Goal: Task Accomplishment & Management: Complete application form

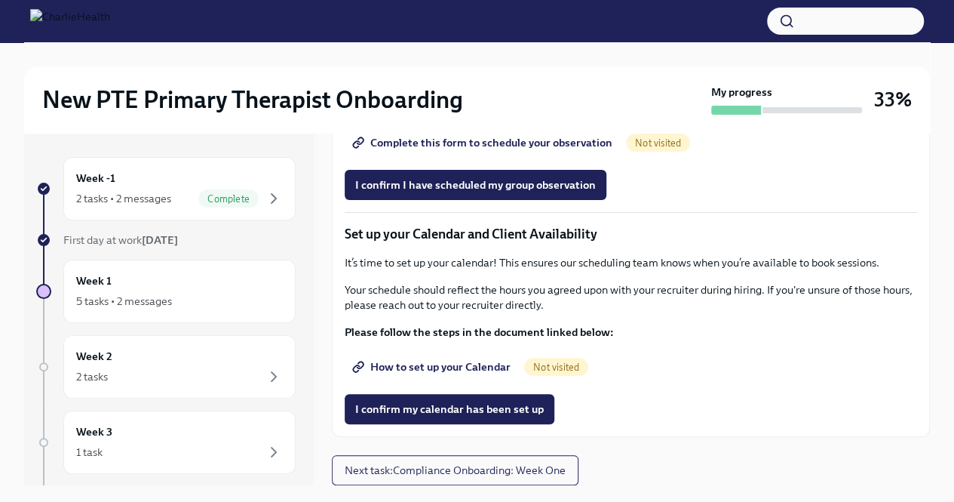
scroll to position [1940, 0]
click at [569, 150] on span "Complete this form to schedule your observation" at bounding box center [483, 142] width 257 height 15
click at [482, 192] on span "I confirm I have scheduled my group observation" at bounding box center [475, 184] width 241 height 15
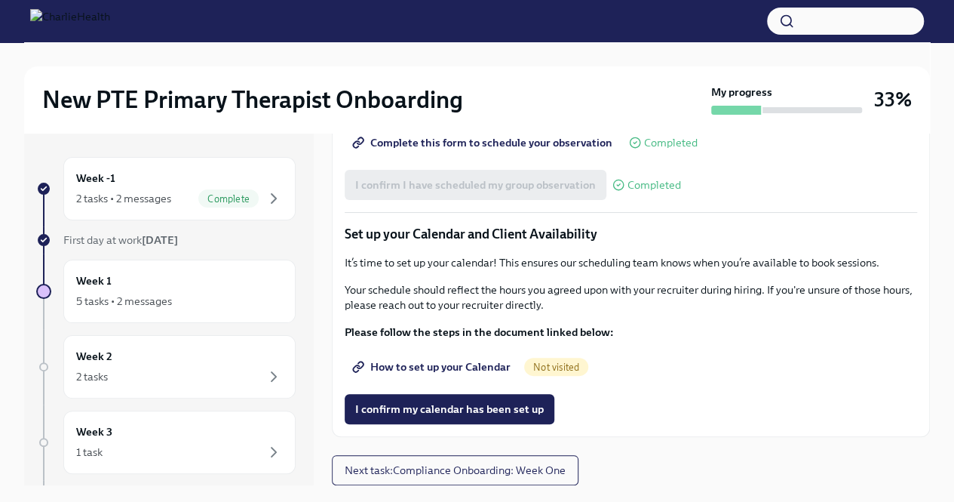
scroll to position [2083, 0]
click at [466, 370] on span "How to set up your Calendar" at bounding box center [432, 366] width 155 height 15
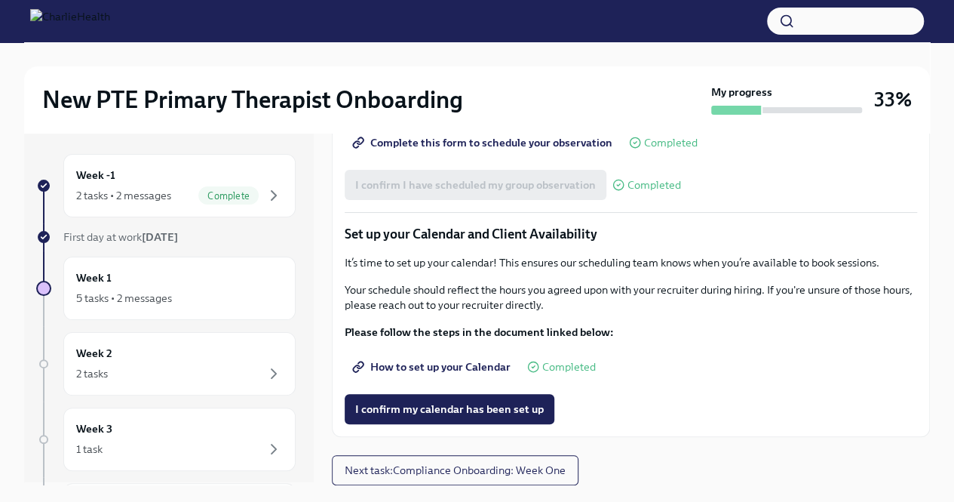
scroll to position [0, 0]
click at [261, 363] on div "Week 2 2 tasks" at bounding box center [179, 367] width 207 height 38
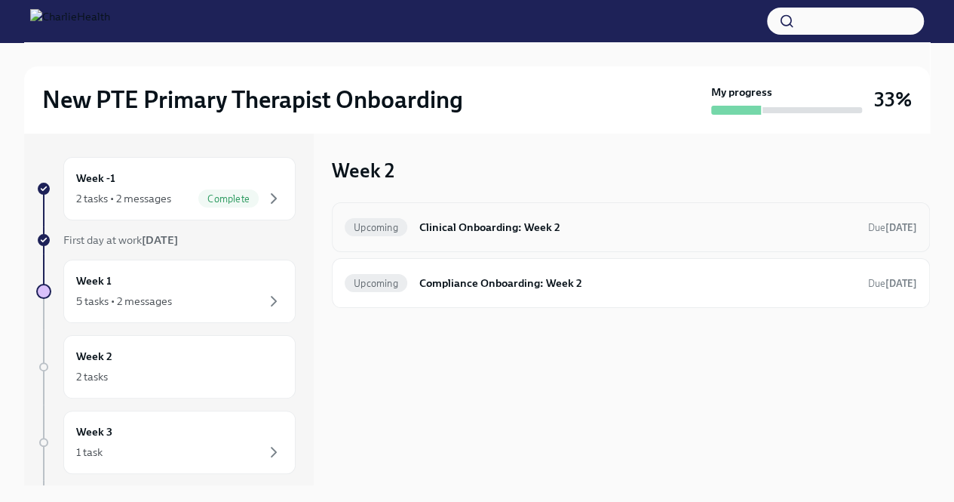
click at [480, 222] on h6 "Clinical Onboarding: Week 2" at bounding box center [637, 227] width 437 height 17
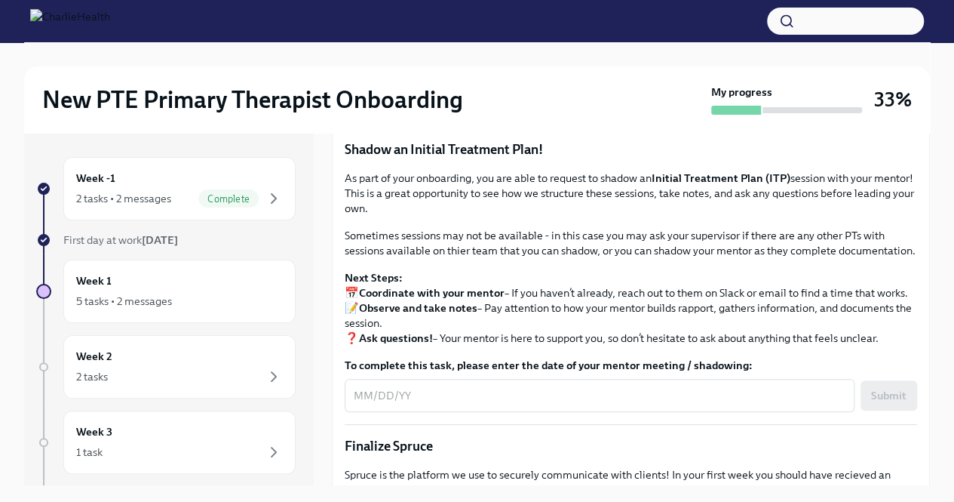
scroll to position [1220, 0]
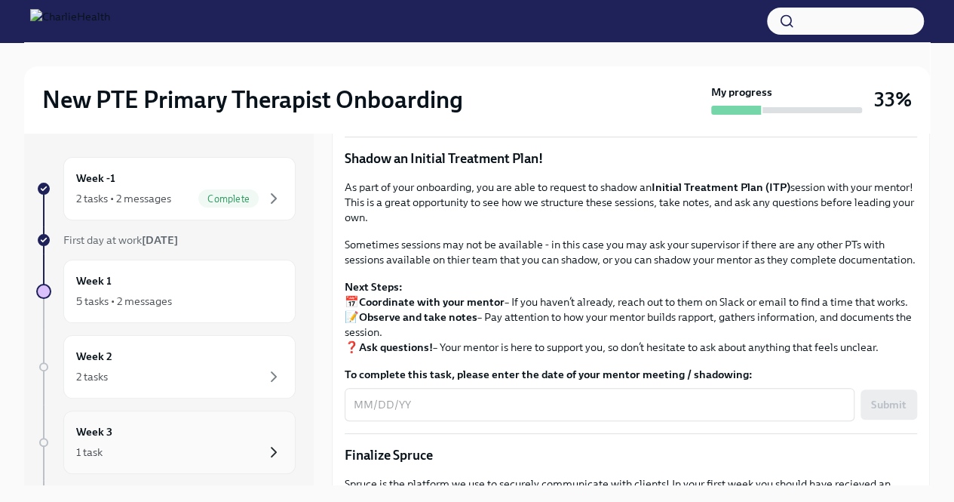
click at [265, 451] on icon "button" at bounding box center [274, 452] width 18 height 18
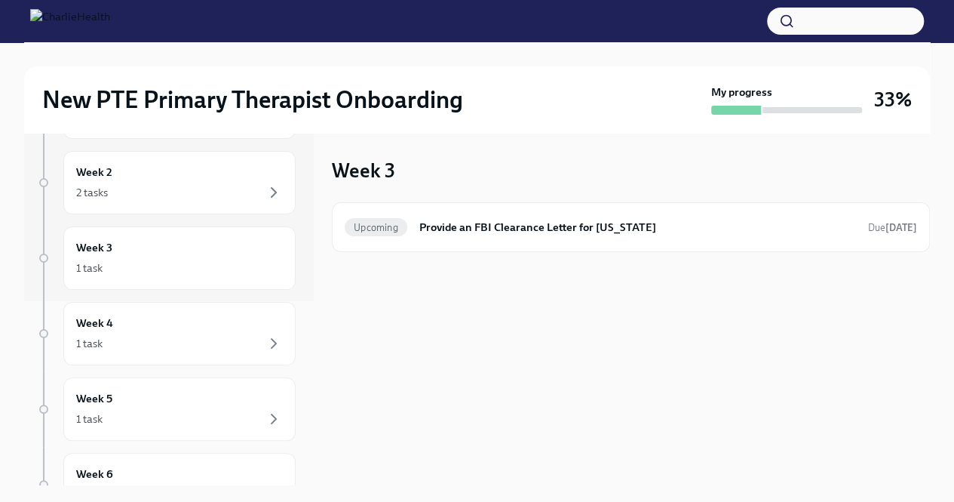
scroll to position [183, 0]
click at [244, 328] on div "Week 4 1 task" at bounding box center [179, 334] width 207 height 38
drag, startPoint x: 300, startPoint y: 285, endPoint x: 305, endPoint y: 232, distance: 53.7
click at [305, 232] on div "Week -1 2 tasks • 2 messages Complete First day at work [DATE] Week 1 5 tasks •…" at bounding box center [169, 309] width 290 height 352
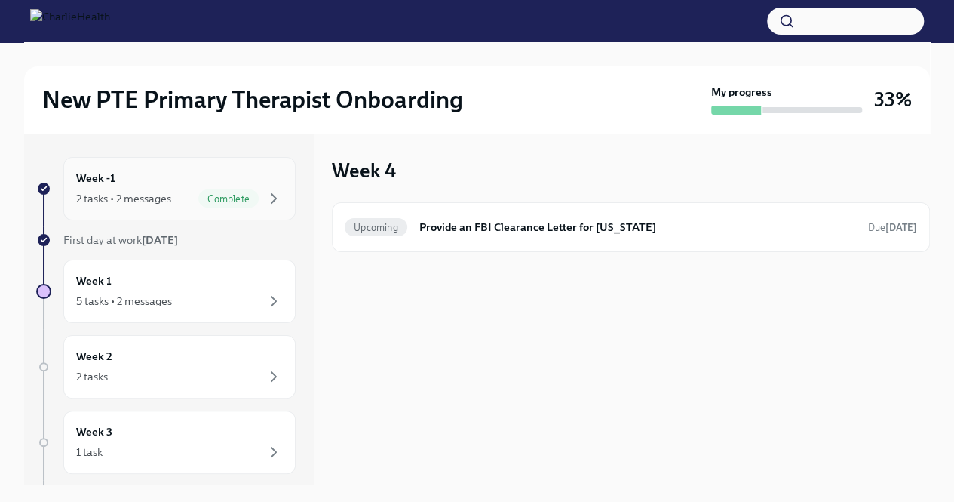
click at [169, 189] on div "2 tasks • 2 messages Complete" at bounding box center [179, 198] width 207 height 18
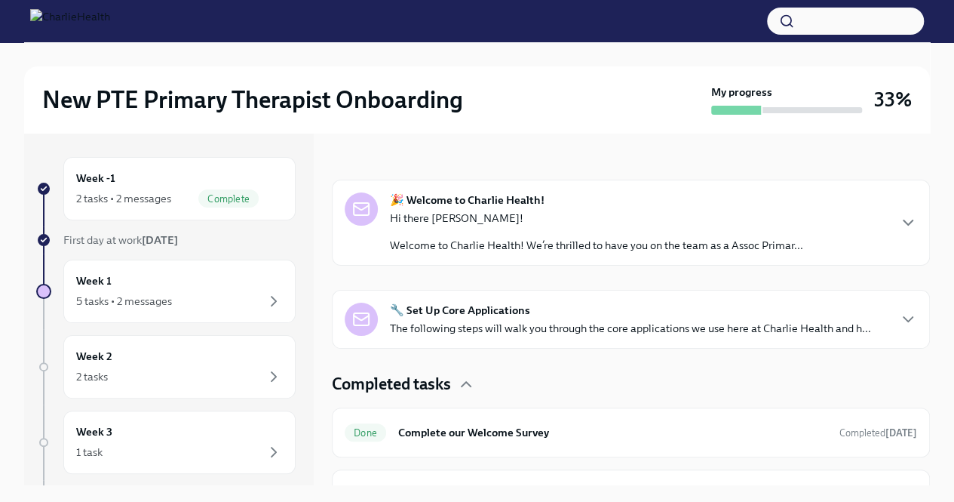
scroll to position [232, 0]
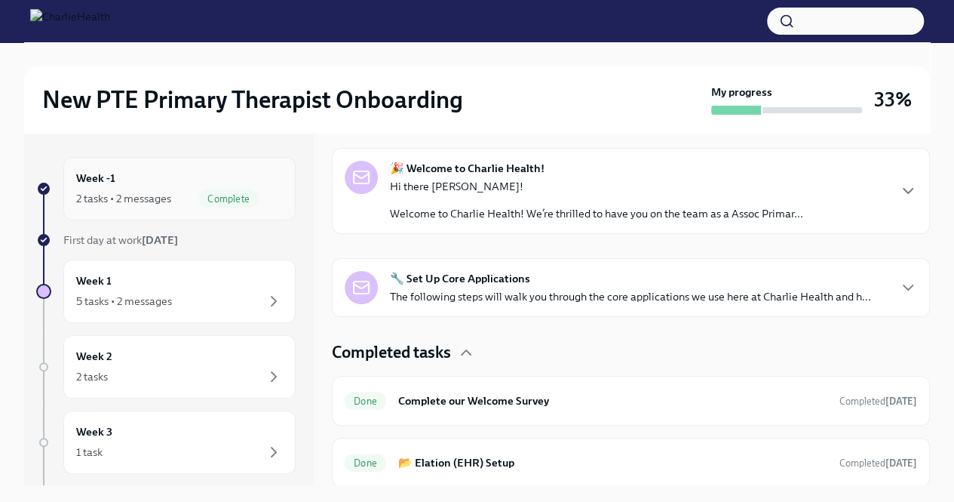
click at [236, 197] on span "Complete" at bounding box center [228, 198] width 60 height 11
click at [899, 195] on icon "button" at bounding box center [908, 191] width 18 height 18
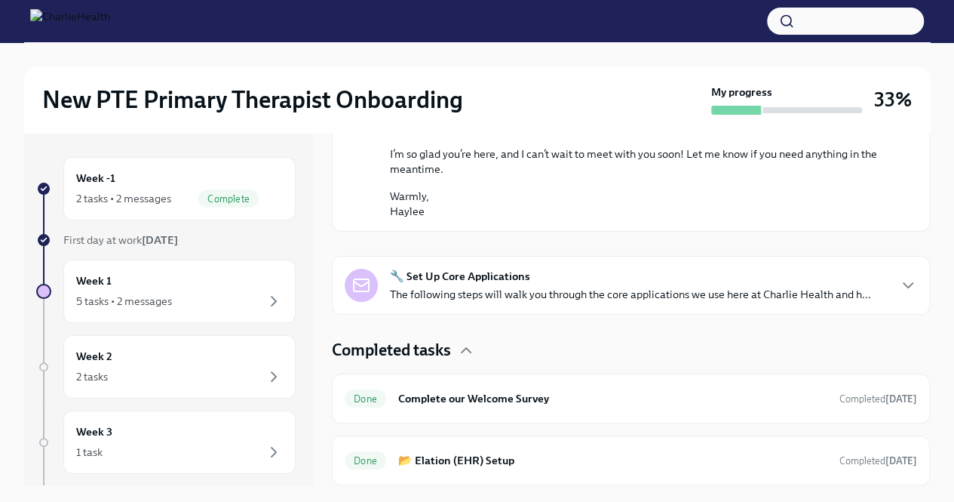
scroll to position [1021, 0]
click at [789, 295] on p "The following steps will walk you through the core applications we use here at …" at bounding box center [630, 294] width 481 height 15
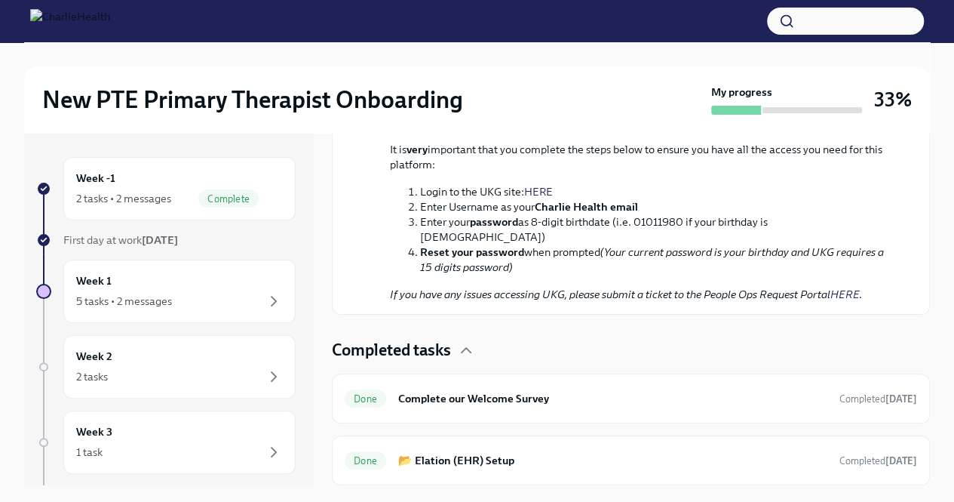
scroll to position [1949, 0]
click at [182, 292] on div "5 tasks • 2 messages" at bounding box center [179, 301] width 207 height 18
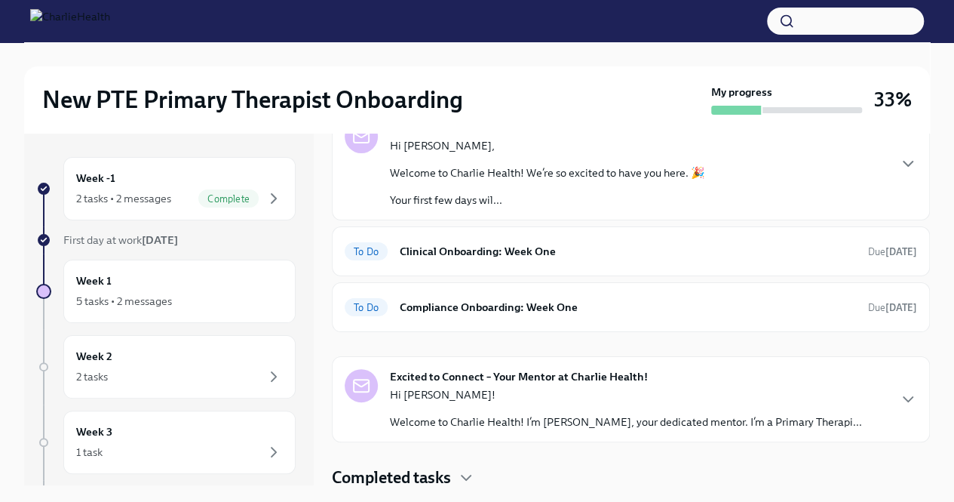
scroll to position [97, 0]
click at [722, 252] on h6 "Clinical Onboarding: Week One" at bounding box center [628, 249] width 456 height 17
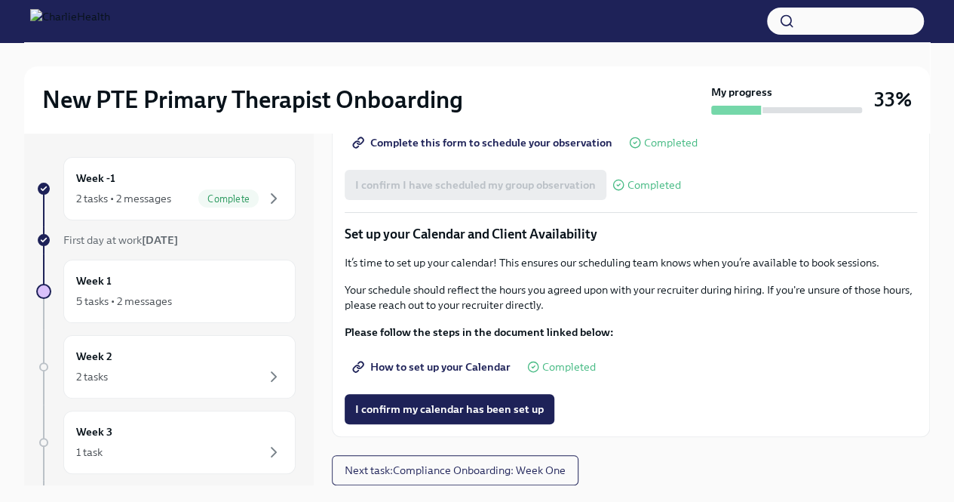
scroll to position [2083, 0]
click at [514, 408] on span "I confirm my calendar has been set up" at bounding box center [449, 408] width 189 height 15
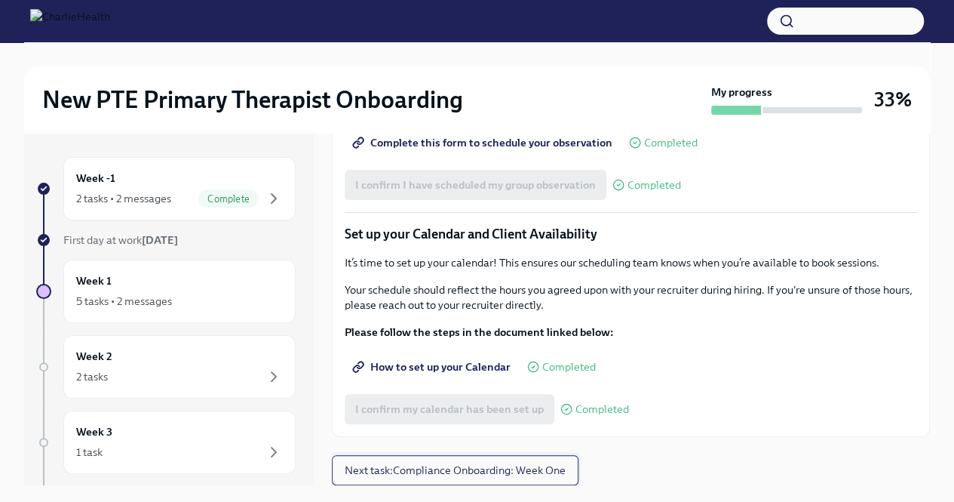
click at [475, 477] on span "Next task : Compliance Onboarding: Week One" at bounding box center [455, 469] width 221 height 15
